Goal: Information Seeking & Learning: Learn about a topic

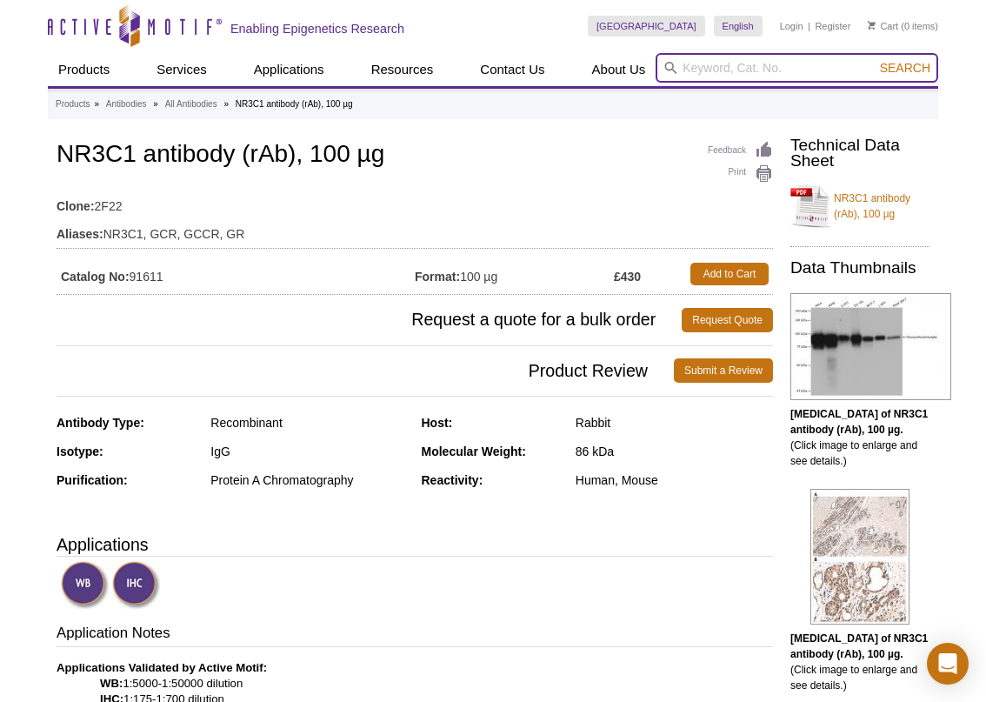
click at [726, 63] on input "search" at bounding box center [796, 68] width 283 height 30
paste input "61519"
type input "61519"
click at [875, 60] on button "Search" at bounding box center [905, 68] width 61 height 16
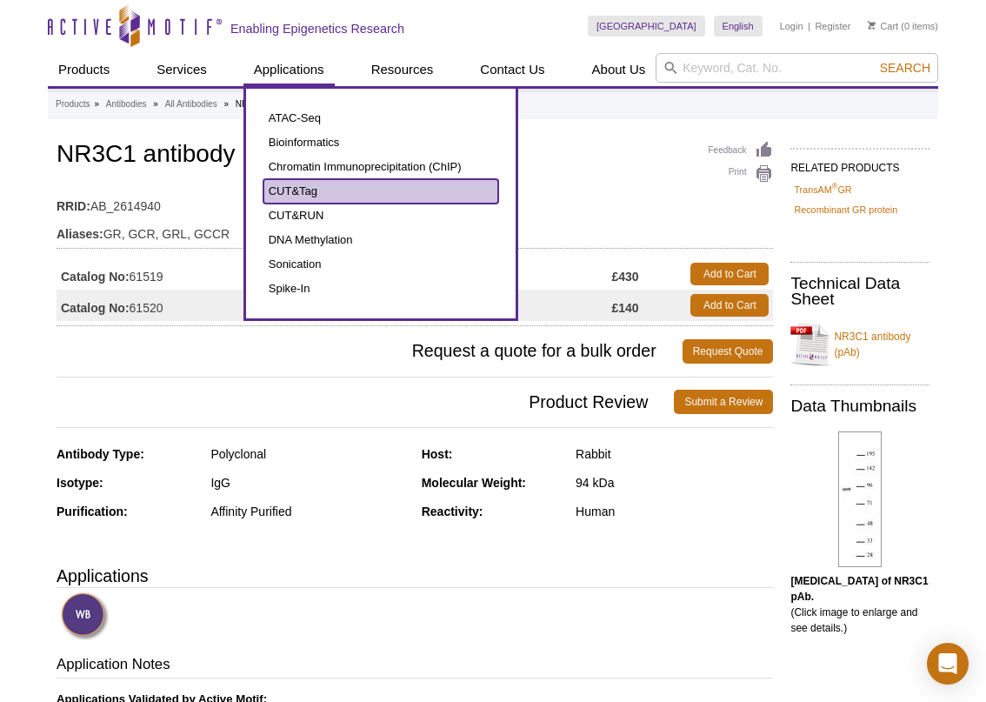
click at [304, 190] on link "CUT&Tag" at bounding box center [380, 191] width 235 height 24
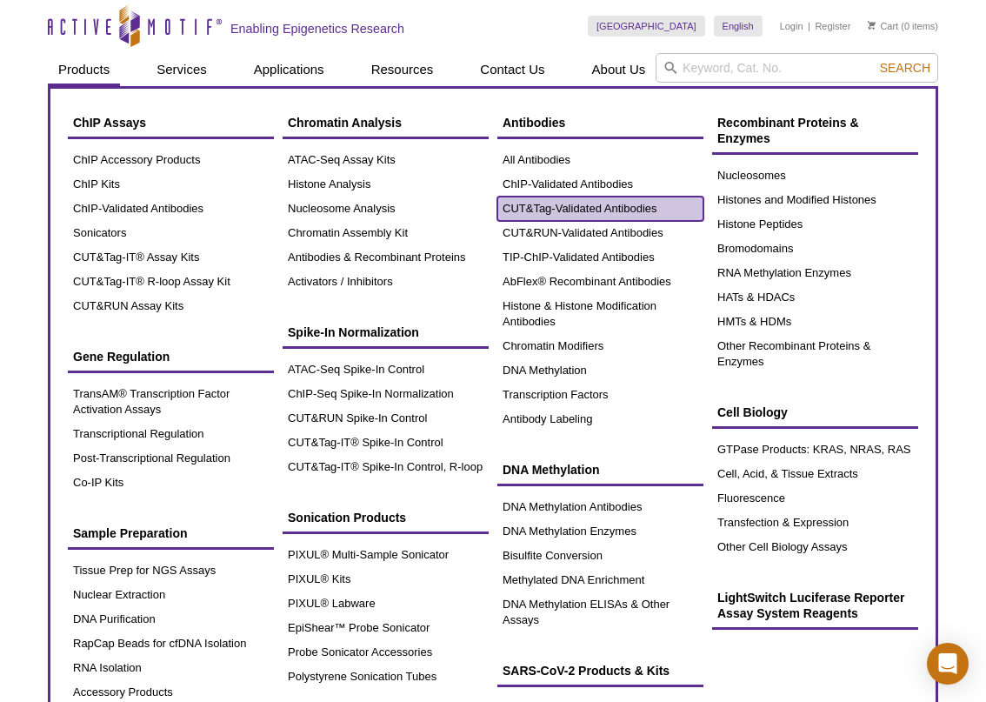
click at [585, 210] on link "CUT&Tag-Validated Antibodies" at bounding box center [600, 208] width 206 height 24
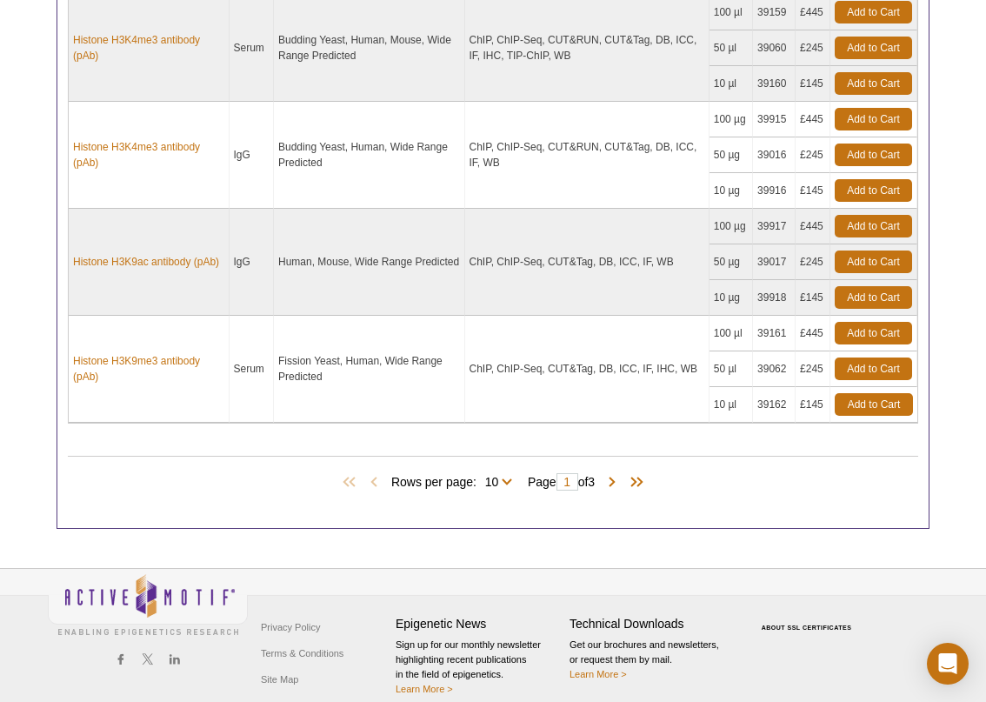
scroll to position [1522, 0]
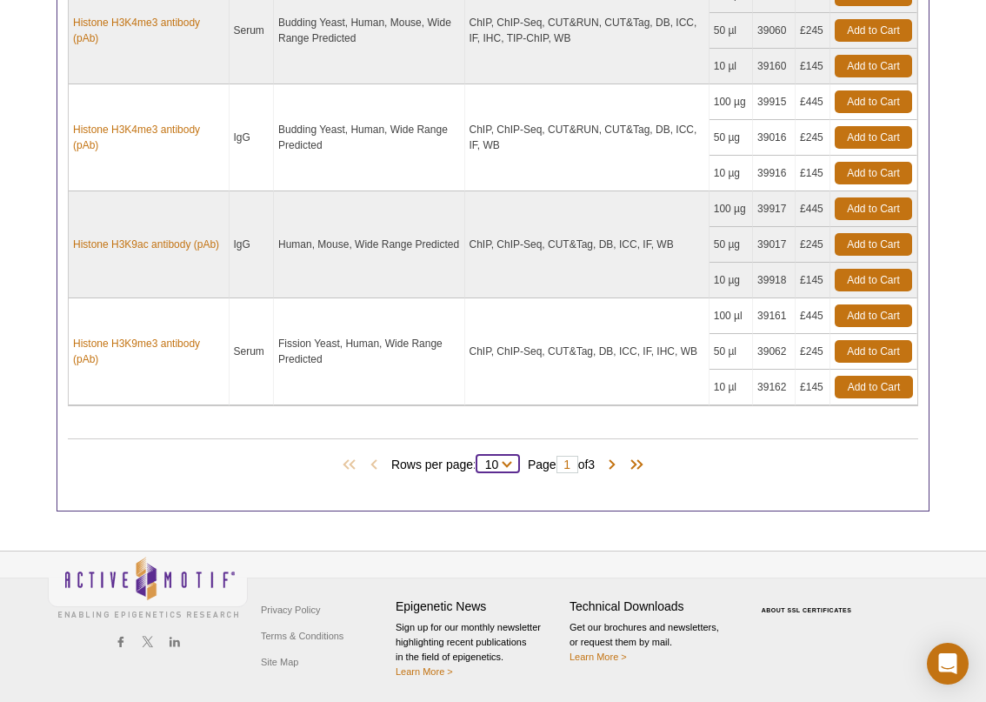
click at [502, 462] on select "10 25 All" at bounding box center [491, 468] width 30 height 16
select select "28"
click at [476, 460] on select "10 25 All" at bounding box center [491, 468] width 30 height 16
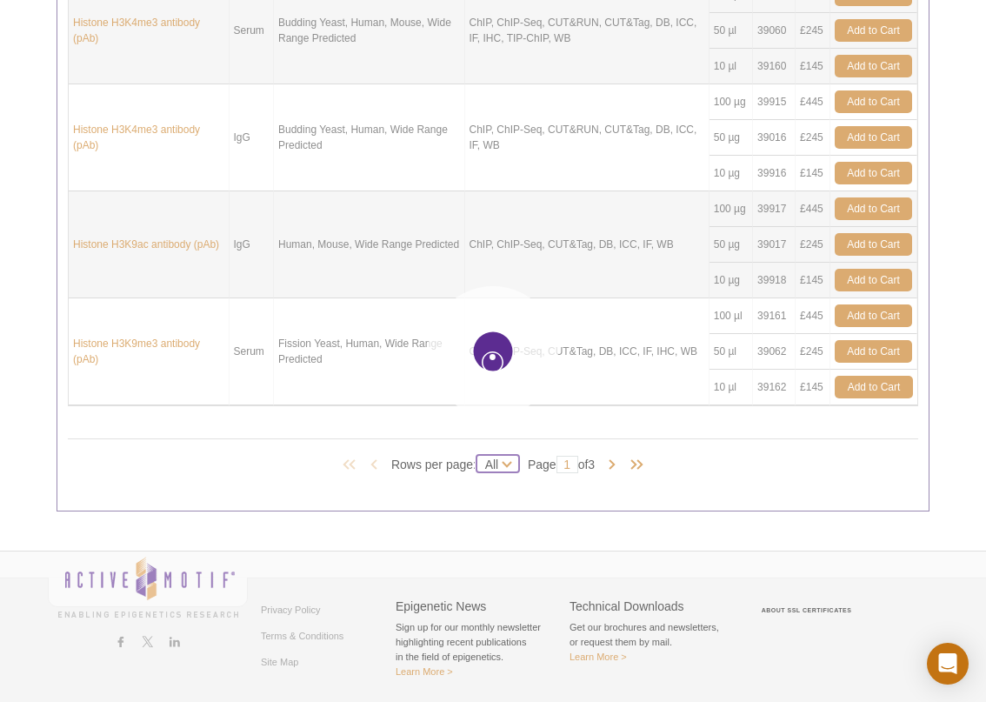
select select "28"
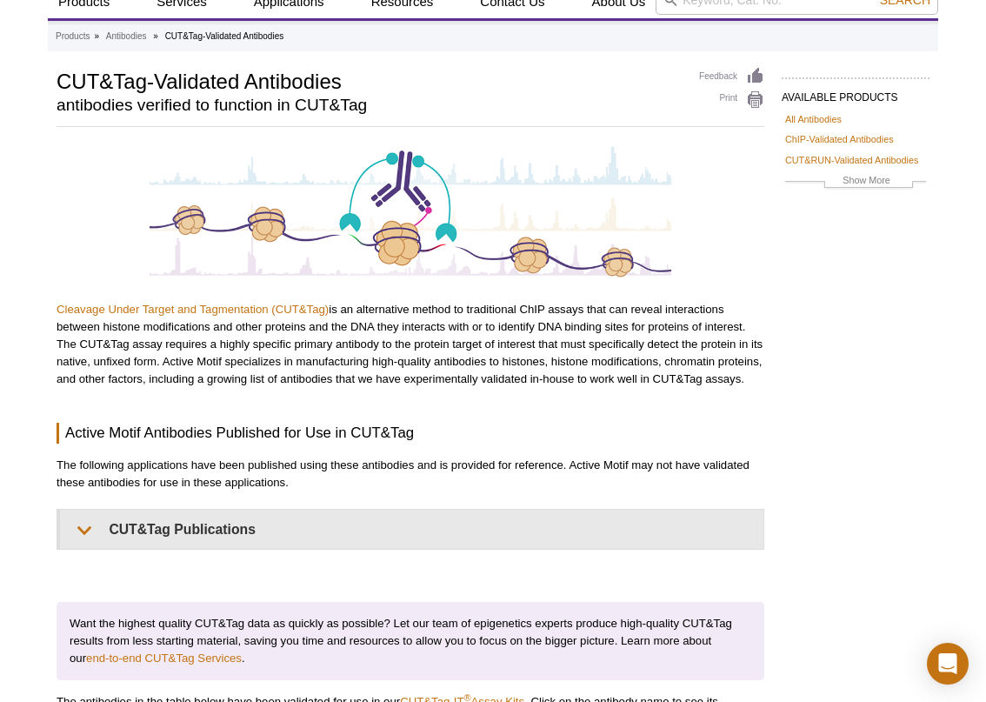
scroll to position [0, 0]
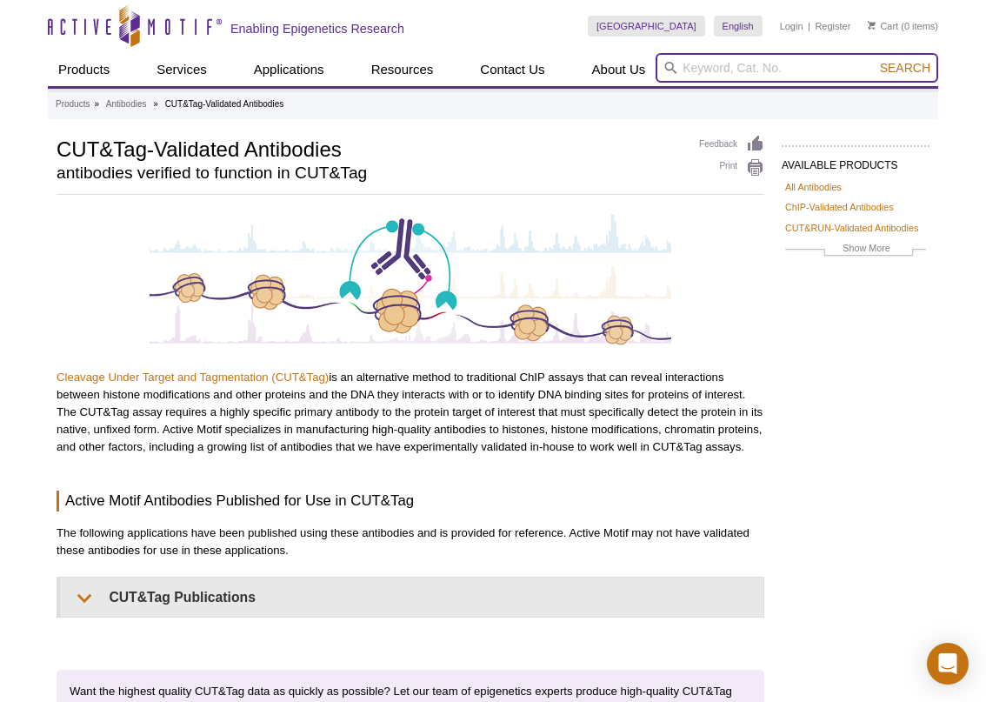
click at [715, 65] on input "search" at bounding box center [796, 68] width 283 height 30
